Goal: Task Accomplishment & Management: Manage account settings

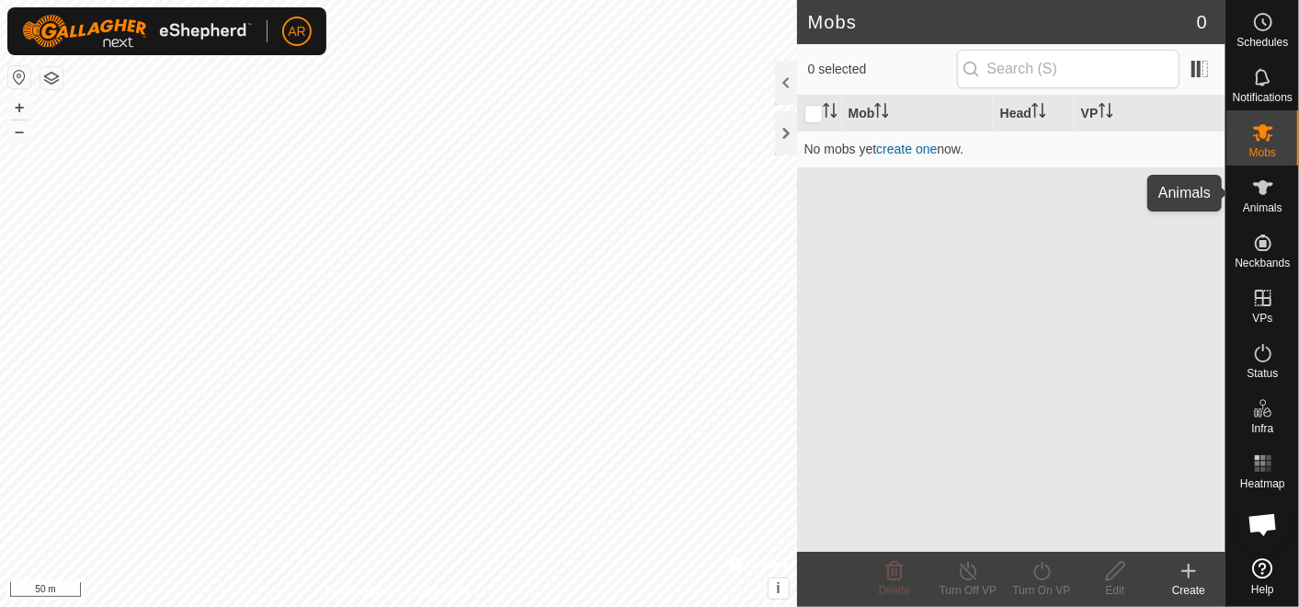
click at [1259, 196] on icon at bounding box center [1263, 187] width 22 height 22
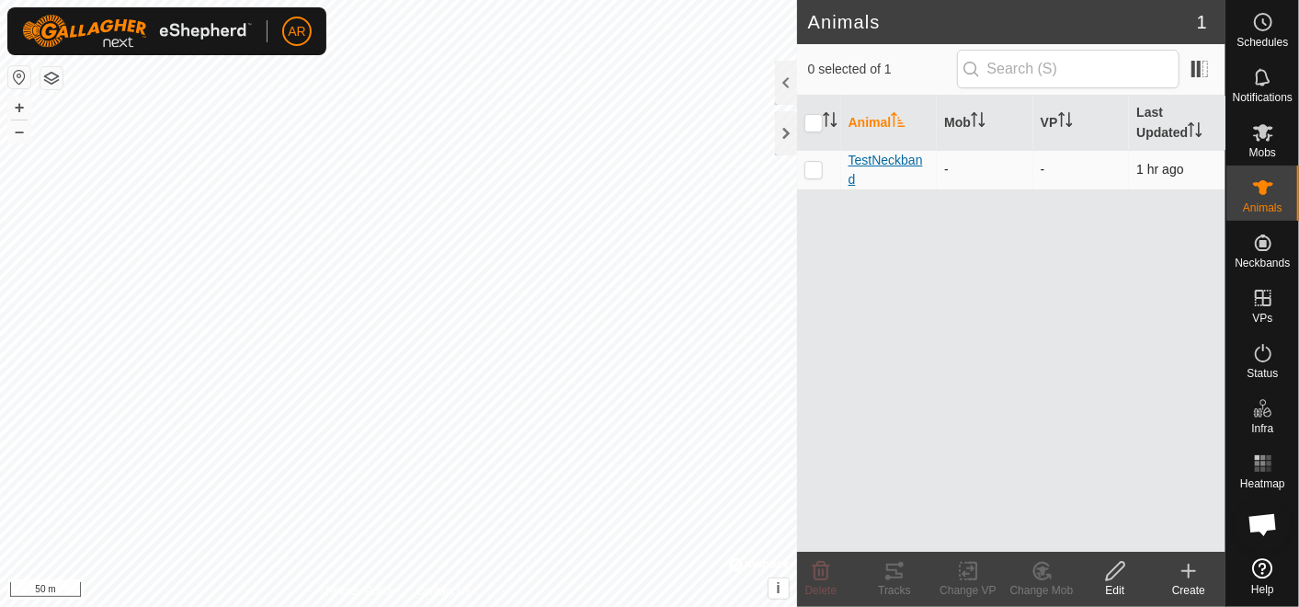
click at [904, 161] on span "TestNeckband" at bounding box center [889, 170] width 82 height 39
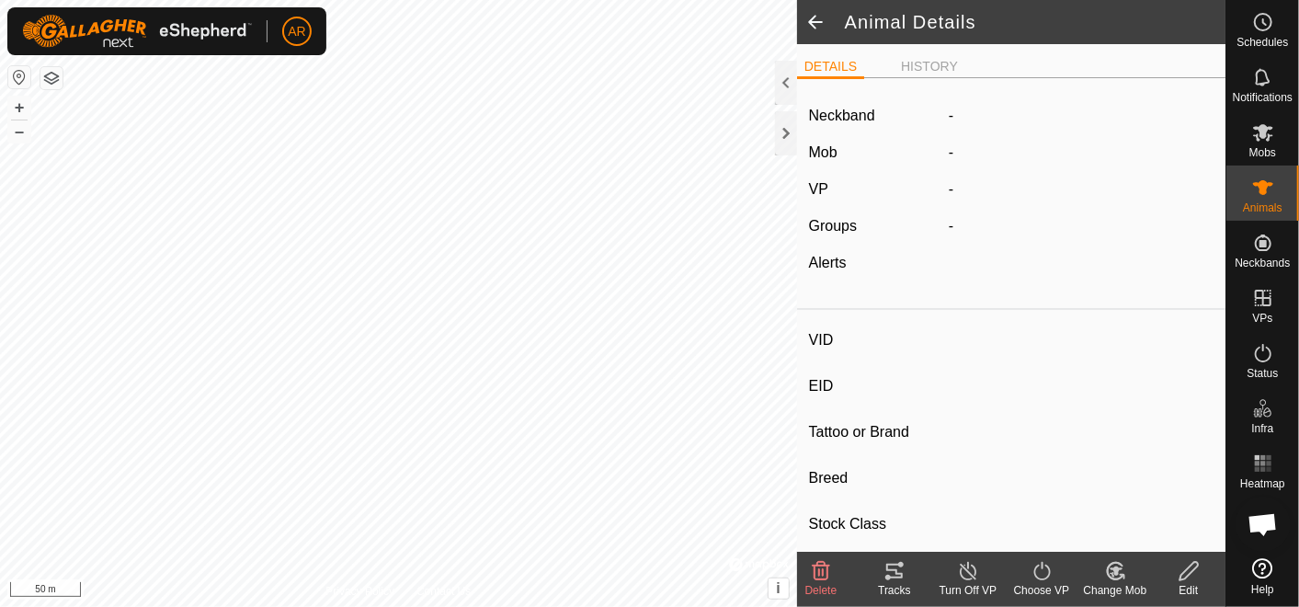
type input "TestNeckband"
type input "-"
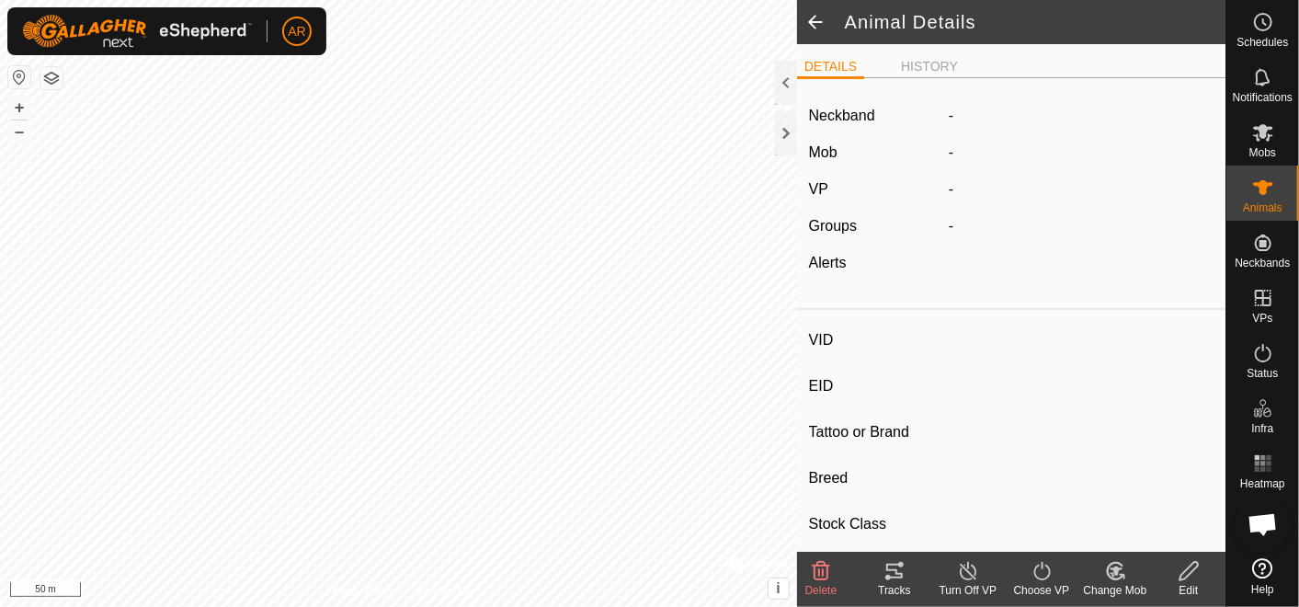
type input "0 kg"
type input "-"
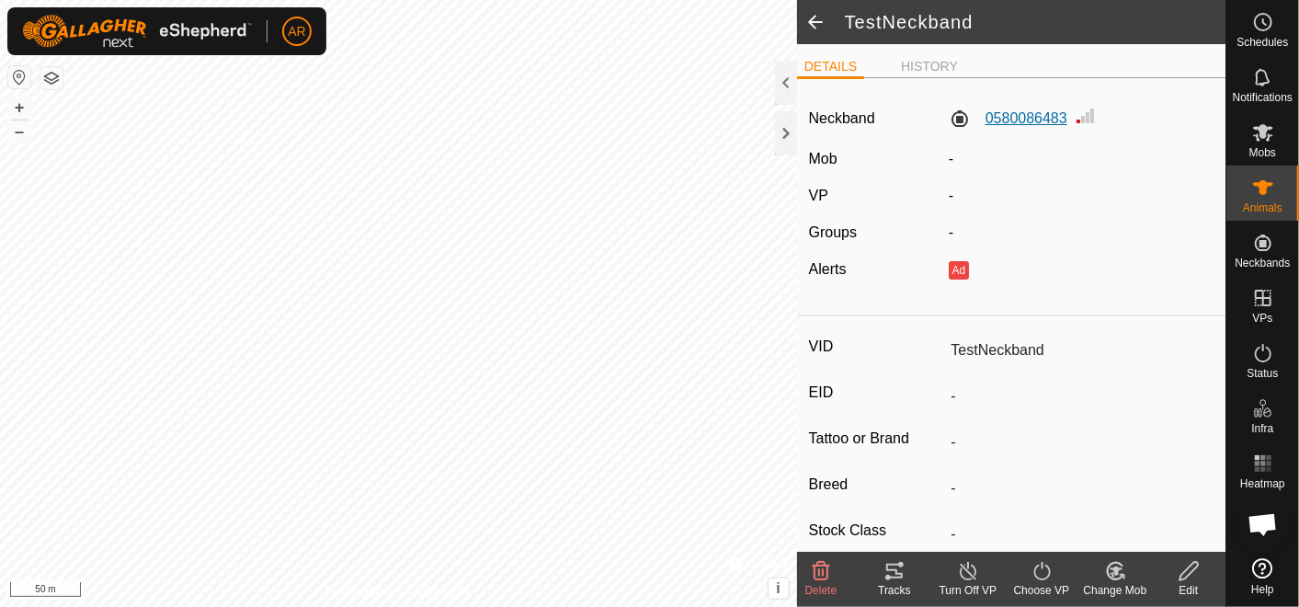
click at [1013, 115] on label "0580086483" at bounding box center [1008, 119] width 119 height 22
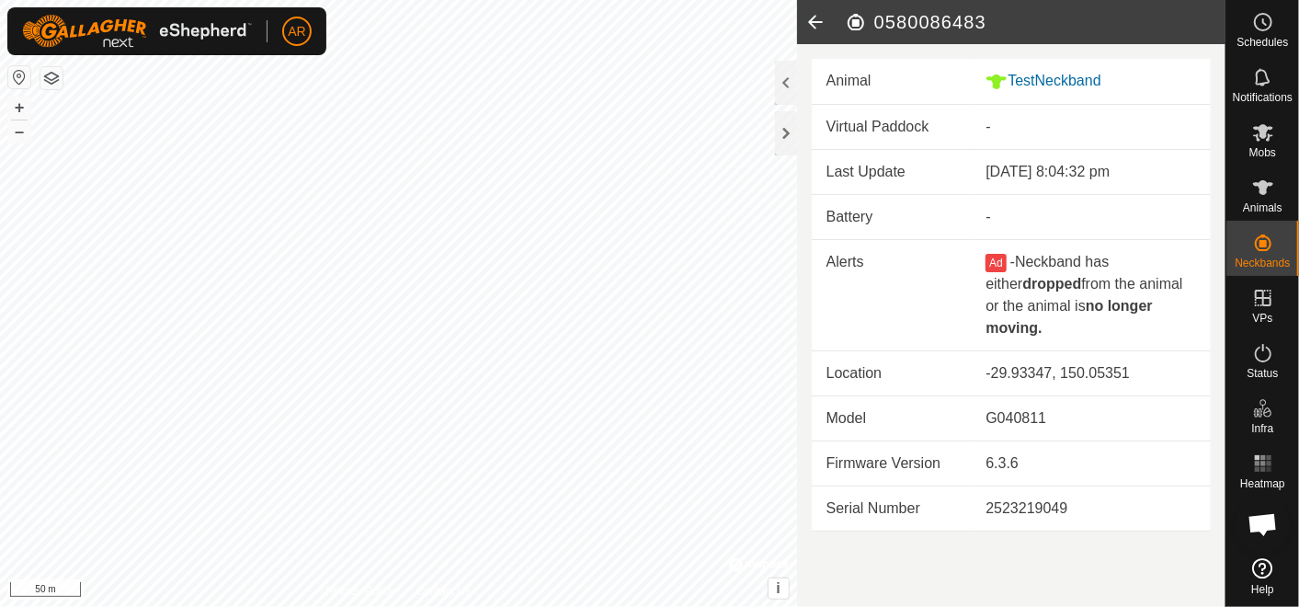
click at [820, 22] on icon at bounding box center [815, 22] width 37 height 44
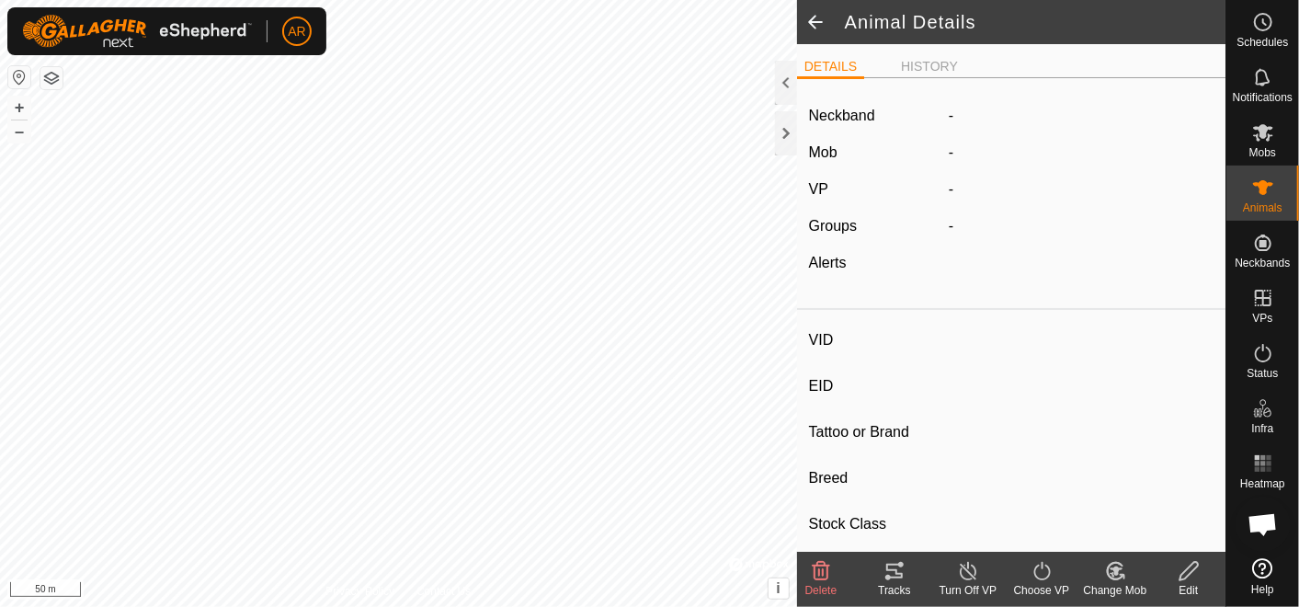
type input "TestNeckband"
type input "-"
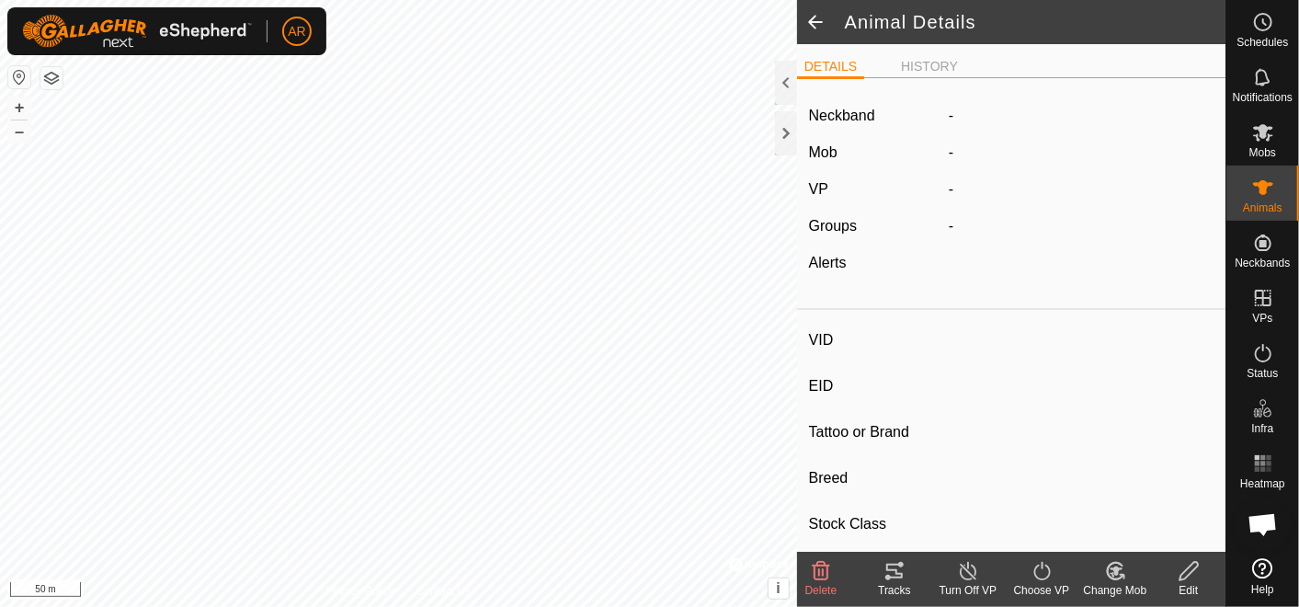
type input "0 kg"
type input "-"
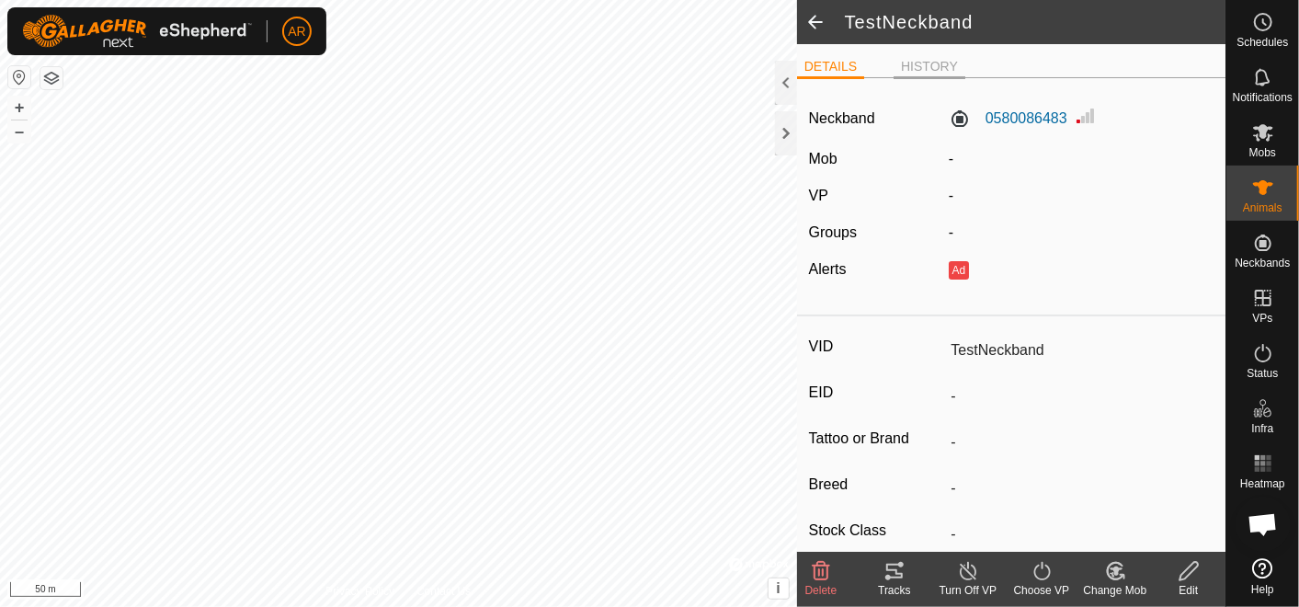
click at [912, 63] on li "HISTORY" at bounding box center [929, 68] width 72 height 22
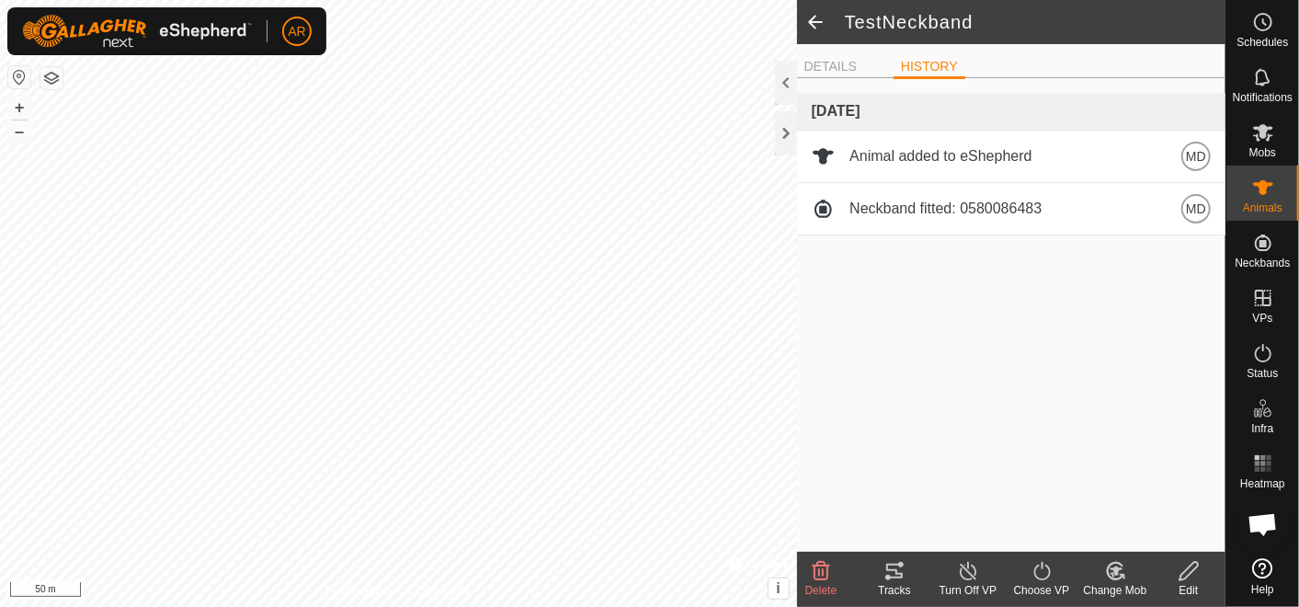
click at [810, 23] on span at bounding box center [815, 22] width 37 height 44
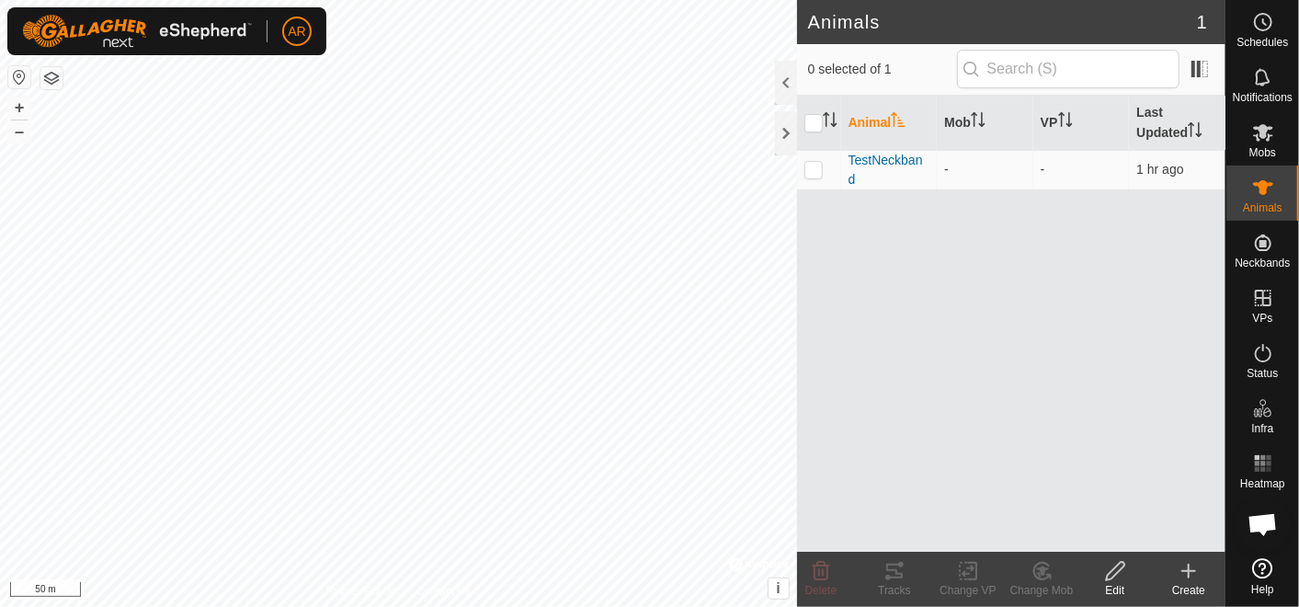
click at [865, 115] on th "Animal" at bounding box center [889, 123] width 97 height 55
click at [1257, 191] on icon at bounding box center [1263, 187] width 22 height 22
click at [892, 155] on span "TestNeckband" at bounding box center [889, 170] width 82 height 39
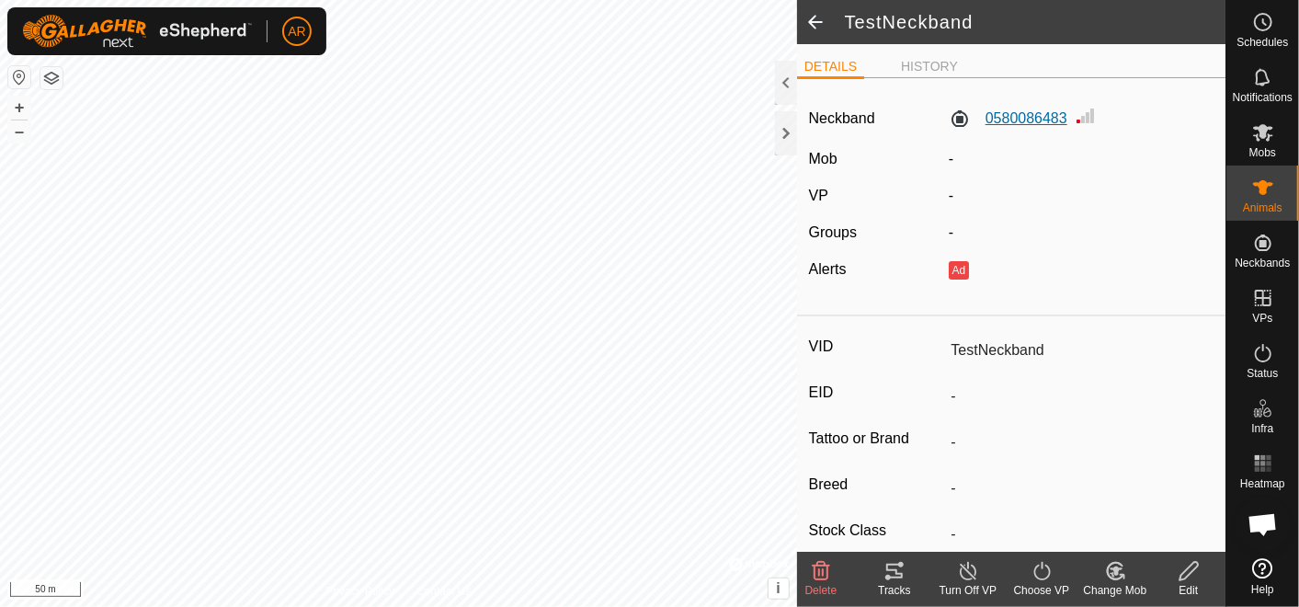
click at [1004, 115] on label "0580086483" at bounding box center [1008, 119] width 119 height 22
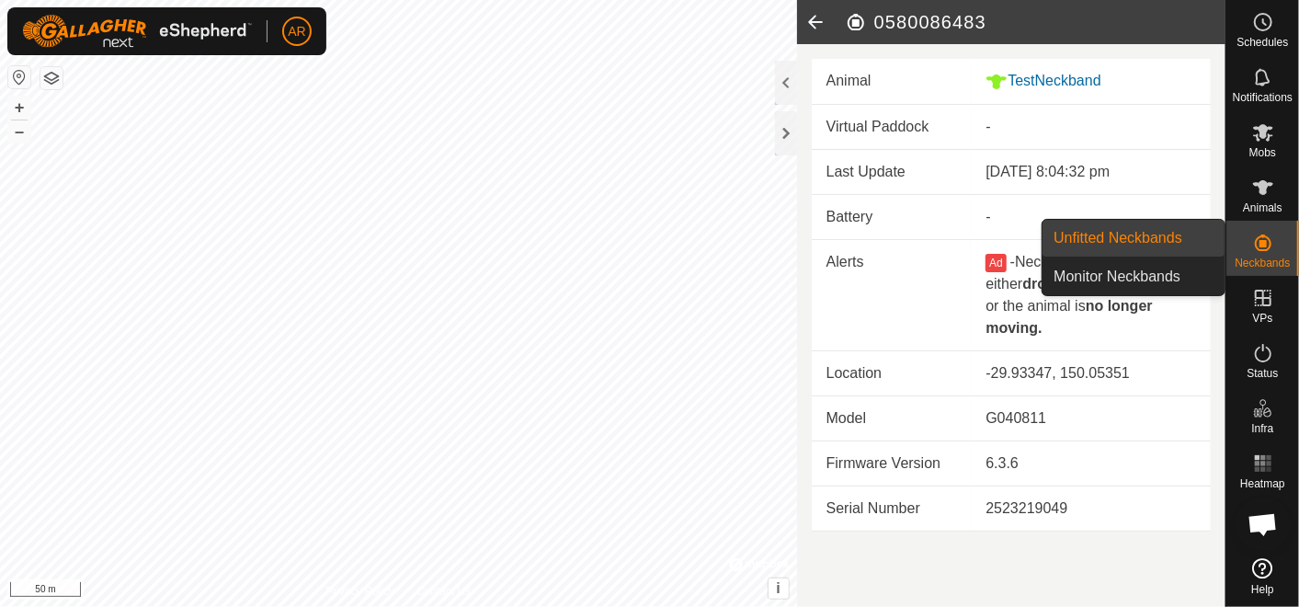
click at [1273, 241] on icon at bounding box center [1263, 243] width 22 height 22
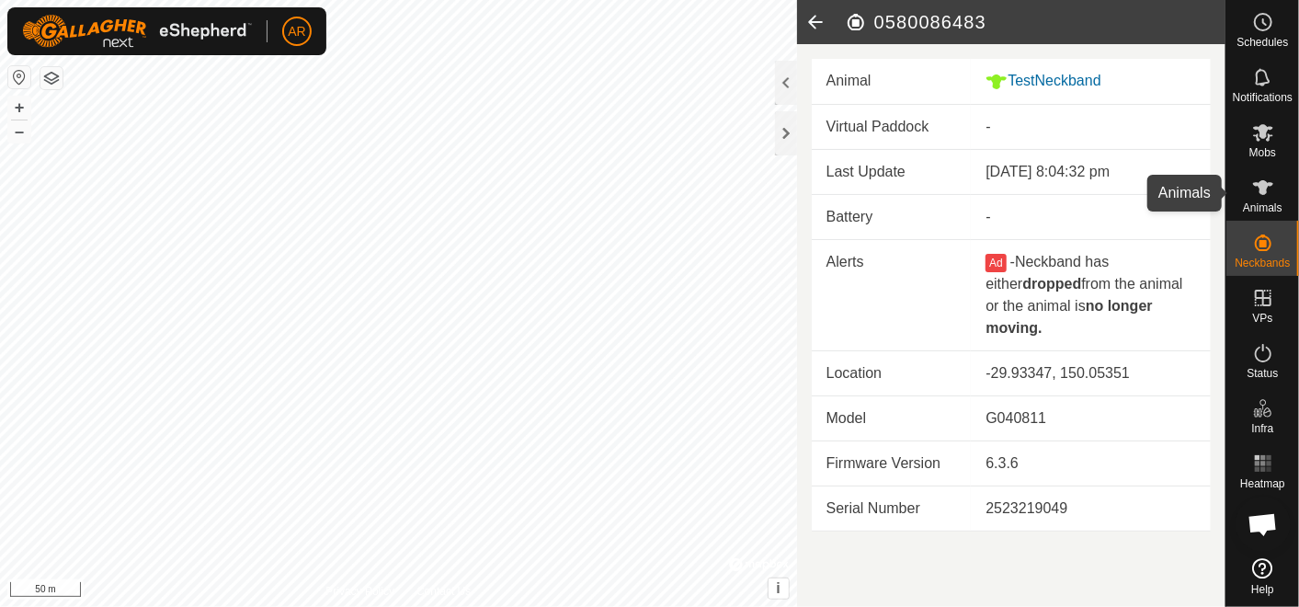
click at [1254, 186] on icon at bounding box center [1263, 187] width 22 height 22
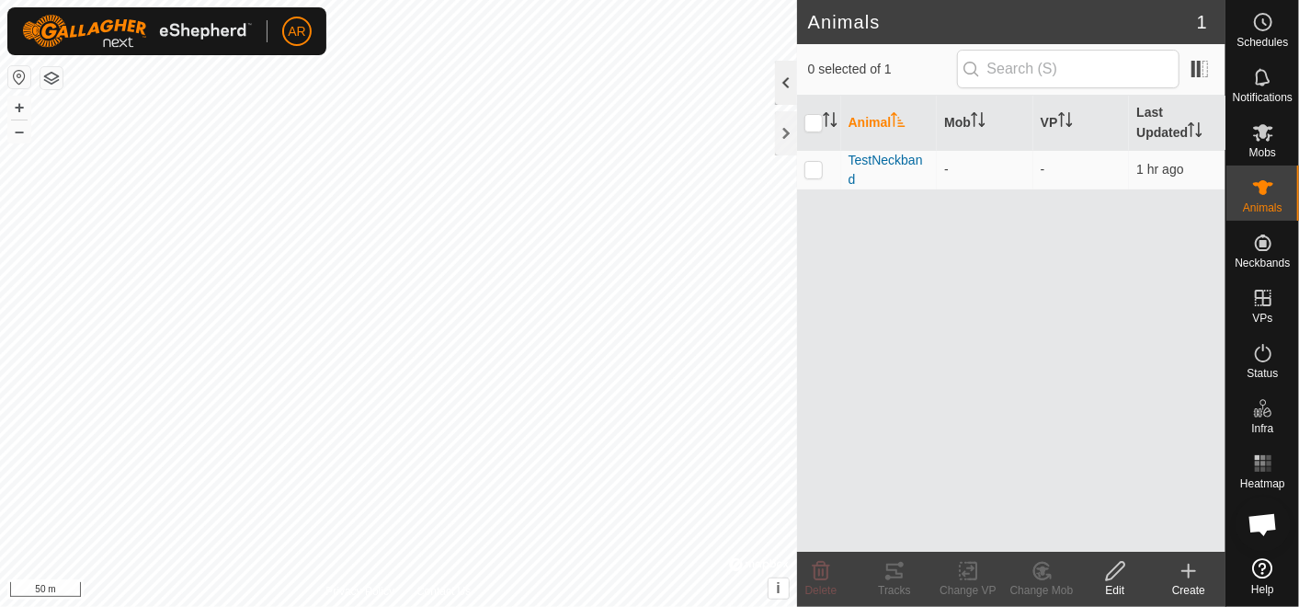
click at [780, 81] on div at bounding box center [786, 83] width 22 height 44
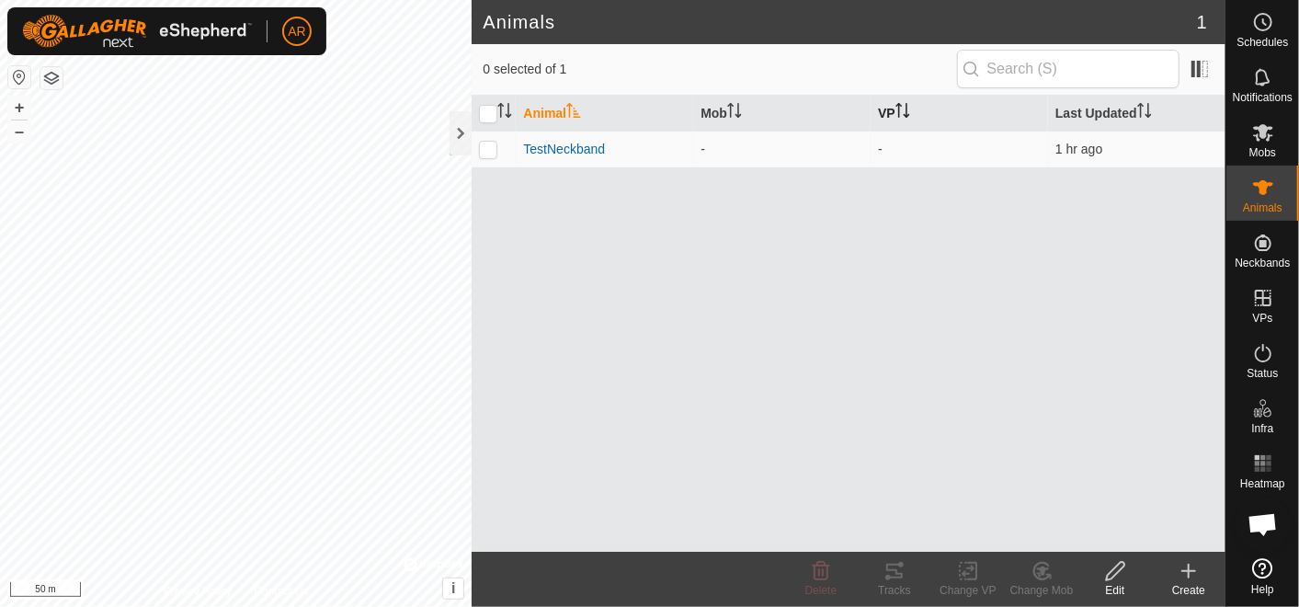
click at [889, 108] on th "VP" at bounding box center [958, 114] width 177 height 36
click at [898, 112] on icon "Activate to sort" at bounding box center [902, 110] width 15 height 15
click at [555, 111] on th "Animal" at bounding box center [604, 114] width 177 height 36
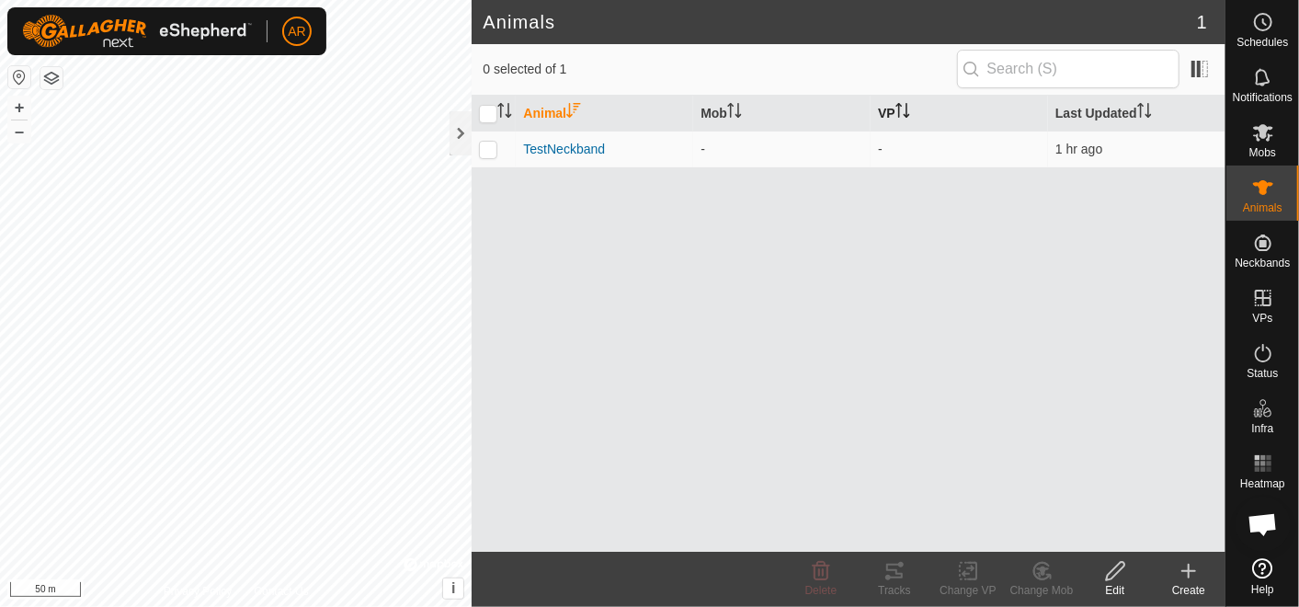
click at [555, 111] on th "Animal" at bounding box center [604, 114] width 177 height 36
click at [609, 273] on div "Animal Mob VP Last Updated TestNeckband - - 1 hr ago" at bounding box center [849, 324] width 754 height 456
click at [454, 133] on div at bounding box center [460, 133] width 22 height 44
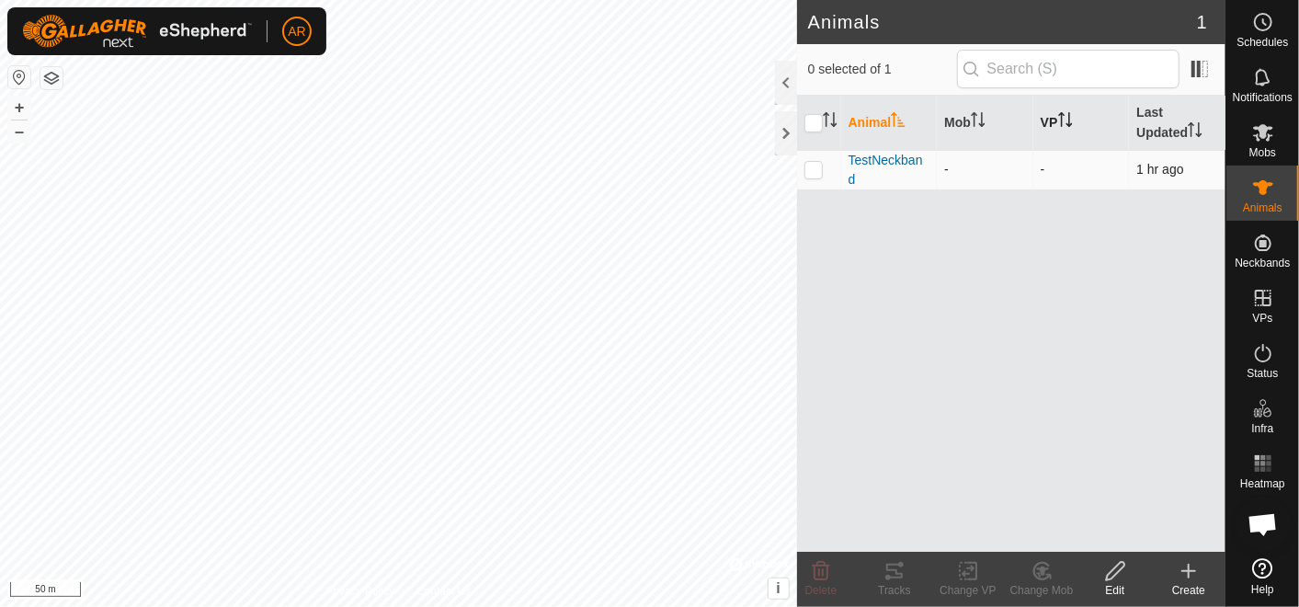
click at [814, 166] on p-checkbox at bounding box center [813, 169] width 18 height 15
checkbox input "true"
click at [783, 137] on div at bounding box center [786, 133] width 22 height 44
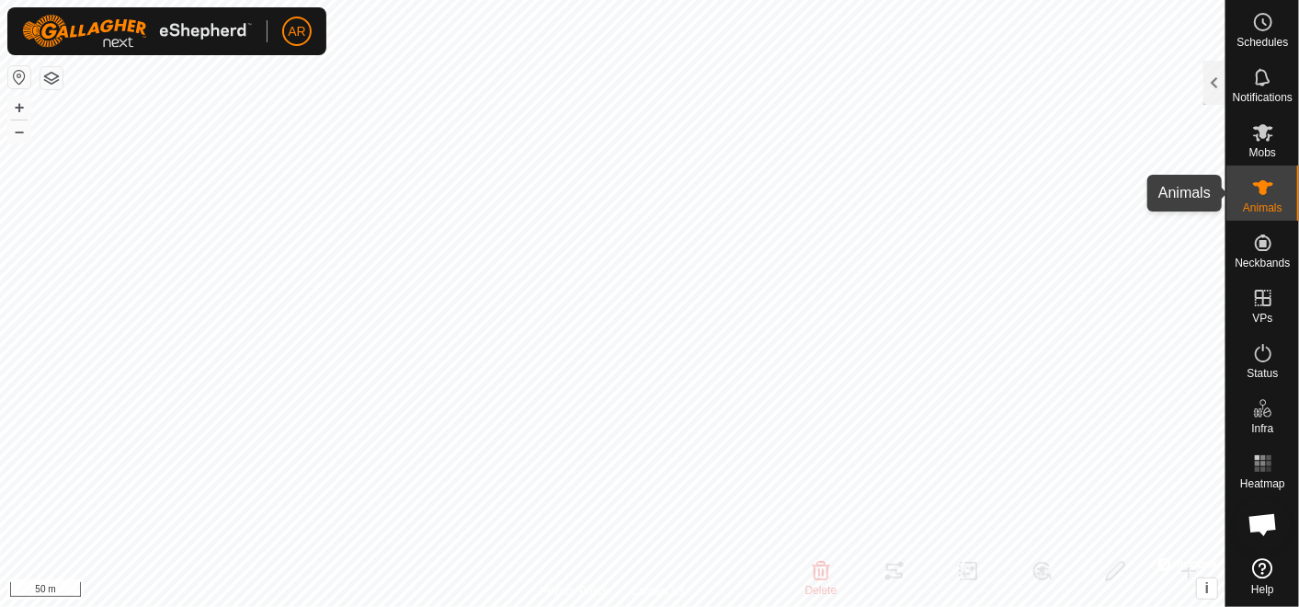
click at [1245, 186] on div "Animals" at bounding box center [1262, 192] width 73 height 55
click at [1267, 192] on icon at bounding box center [1263, 187] width 22 height 22
click at [1266, 97] on span "Notifications" at bounding box center [1263, 97] width 60 height 11
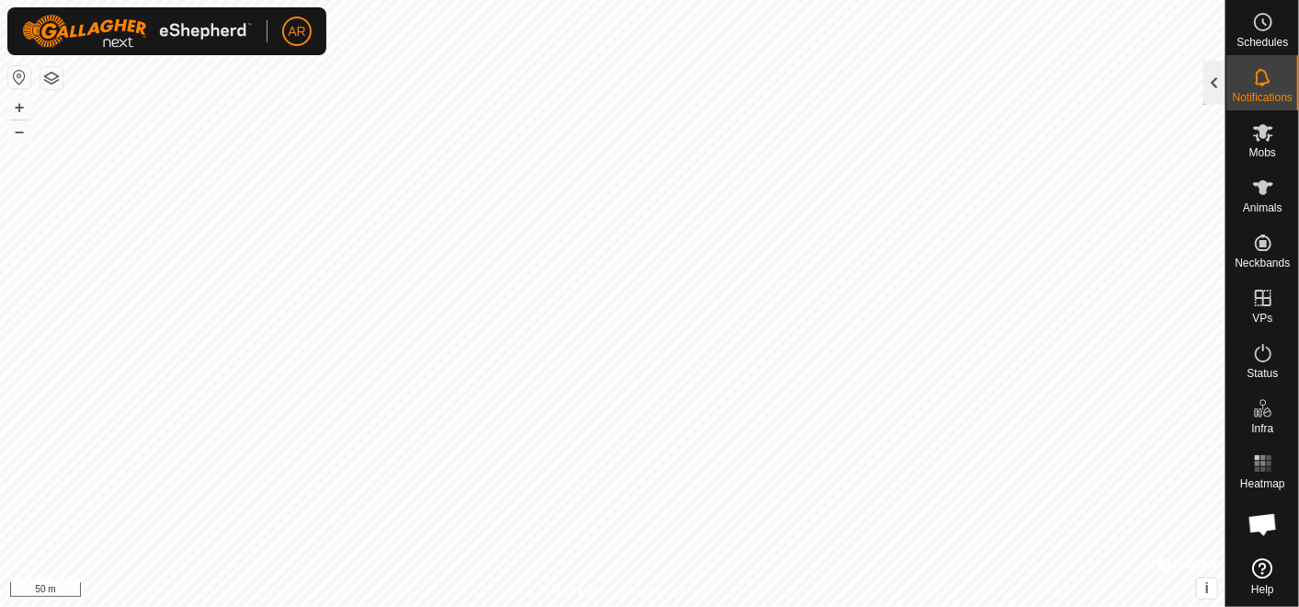
click at [1216, 85] on div at bounding box center [1214, 83] width 22 height 44
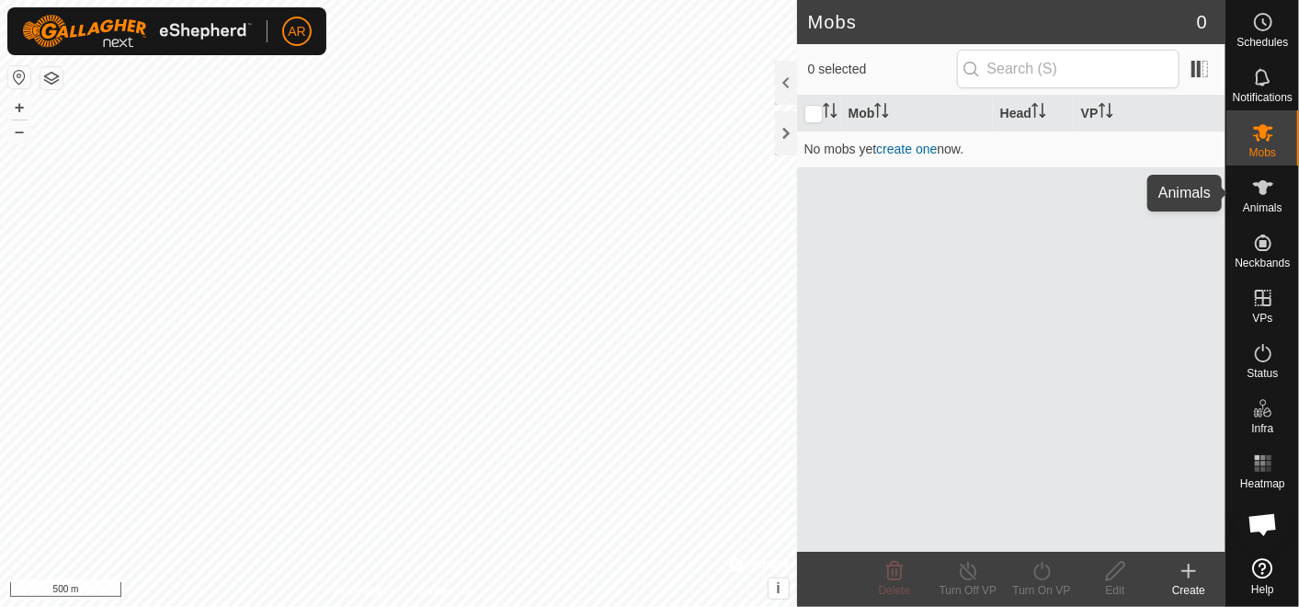
click at [1262, 198] on icon at bounding box center [1263, 187] width 22 height 22
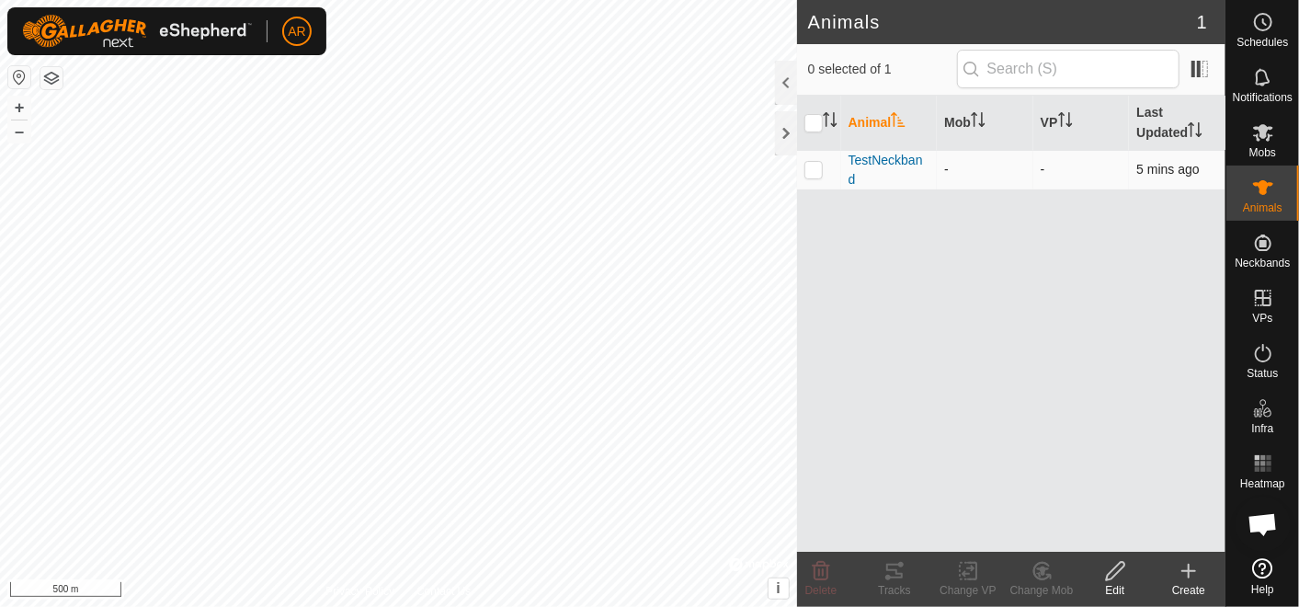
click at [816, 167] on p-checkbox at bounding box center [813, 169] width 18 height 15
checkbox input "true"
click at [850, 179] on span "TestNeckband" at bounding box center [889, 170] width 82 height 39
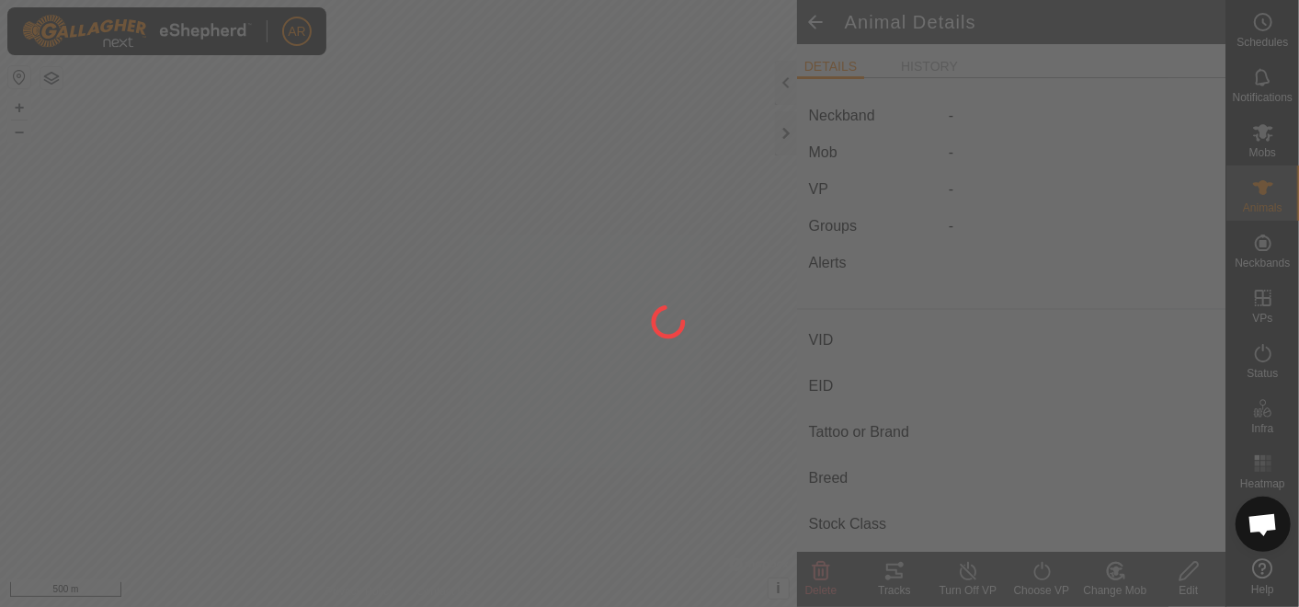
type input "TestNeckband"
type input "-"
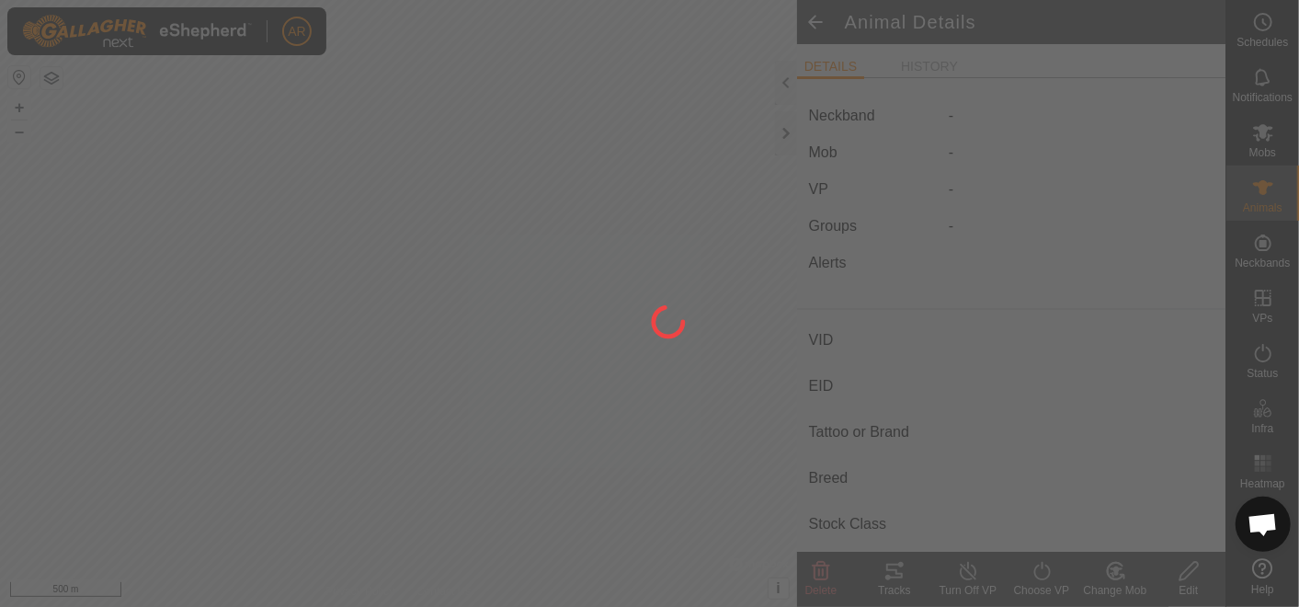
type input "0 kg"
type input "-"
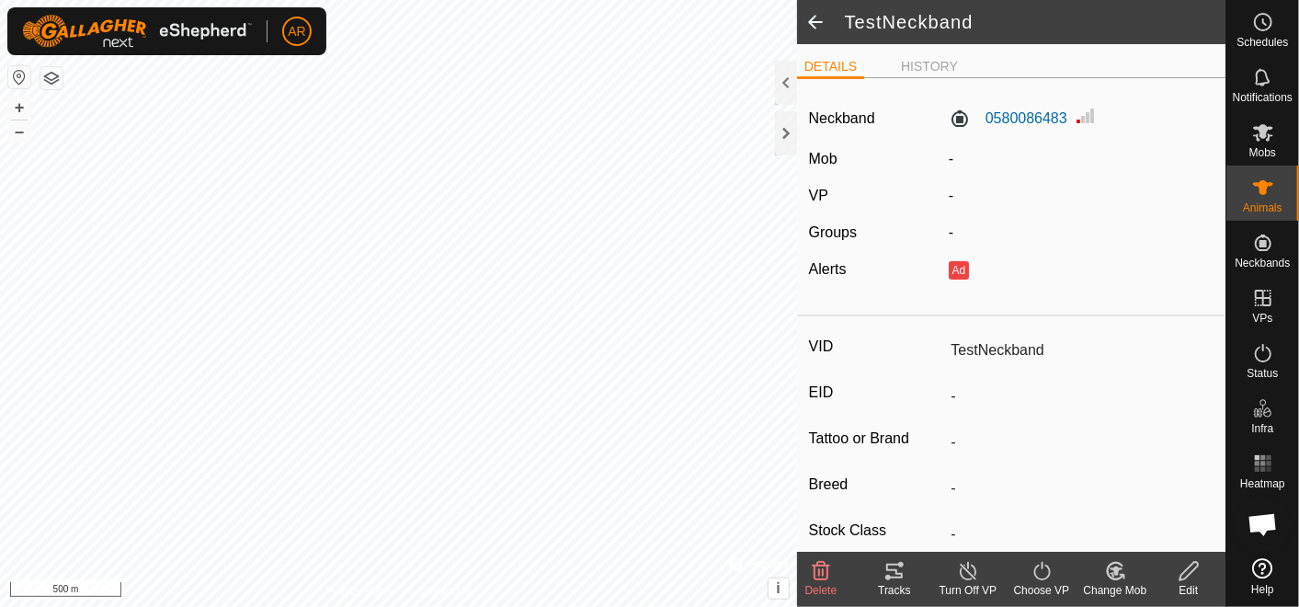
click at [892, 571] on icon at bounding box center [894, 571] width 22 height 22
